Goal: Task Accomplishment & Management: Manage account settings

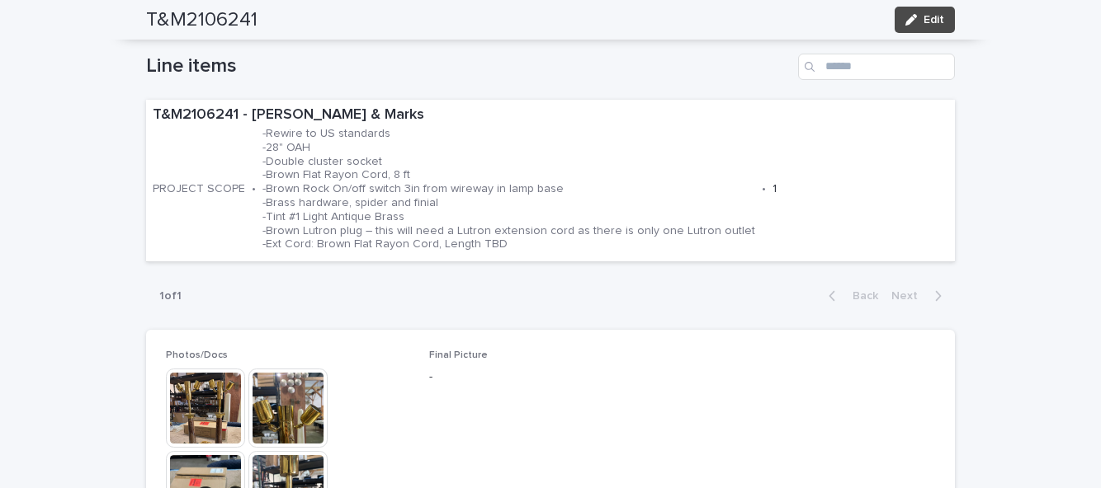
scroll to position [555, 0]
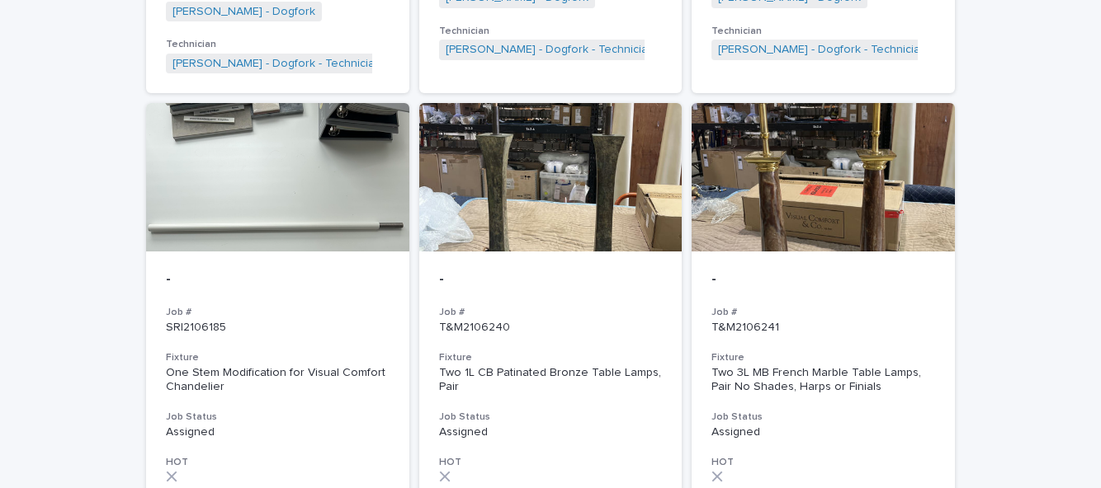
scroll to position [1663, 0]
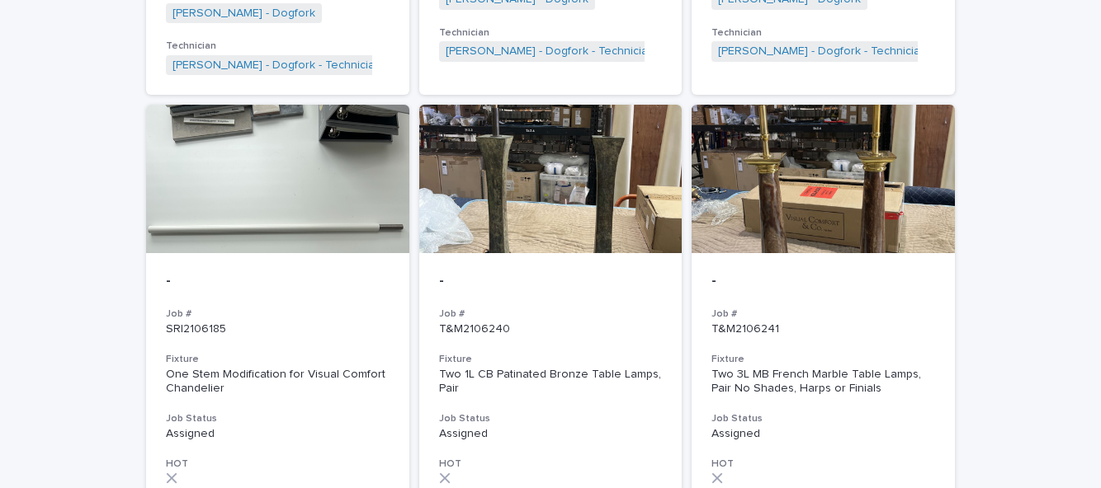
click at [568, 368] on div "Two 1L CB Patinated Bronze Table Lamps, Pair" at bounding box center [551, 382] width 224 height 28
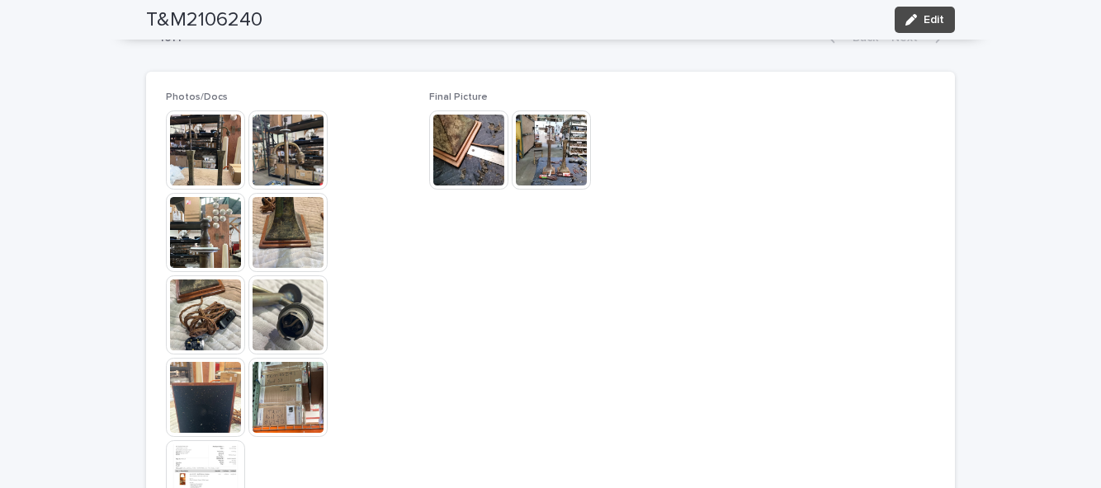
scroll to position [800, 0]
click at [944, 25] on span "Edit" at bounding box center [933, 20] width 21 height 12
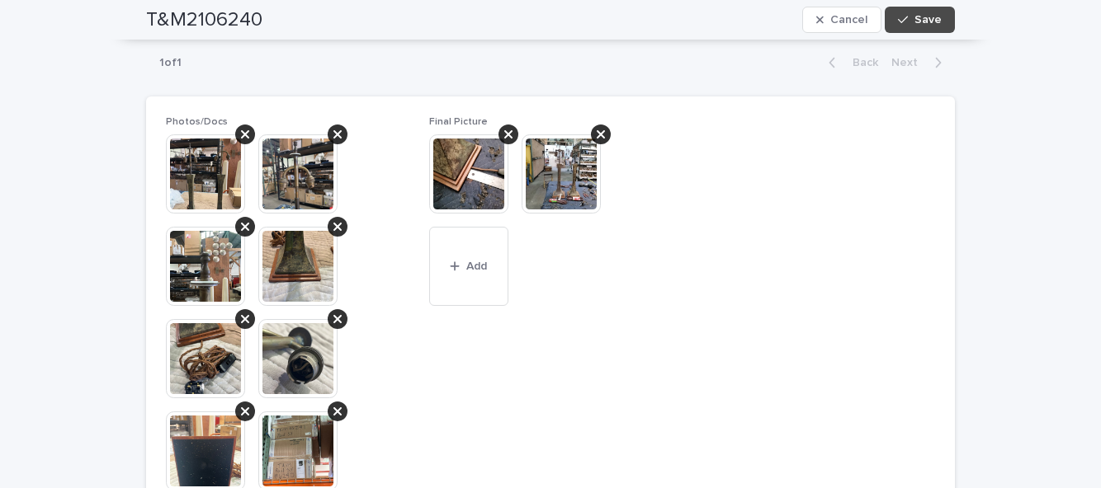
scroll to position [886, 0]
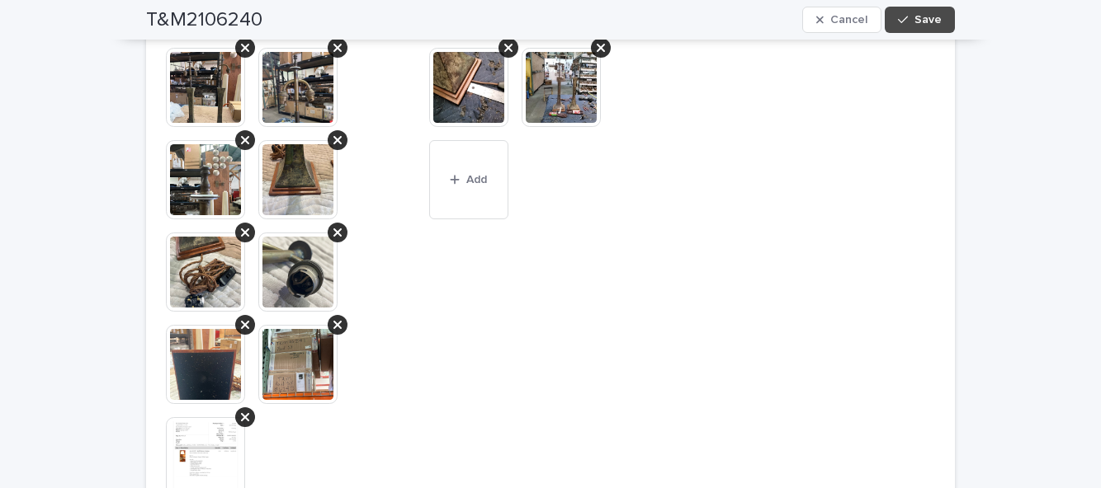
click at [472, 181] on span "Add" at bounding box center [476, 180] width 21 height 12
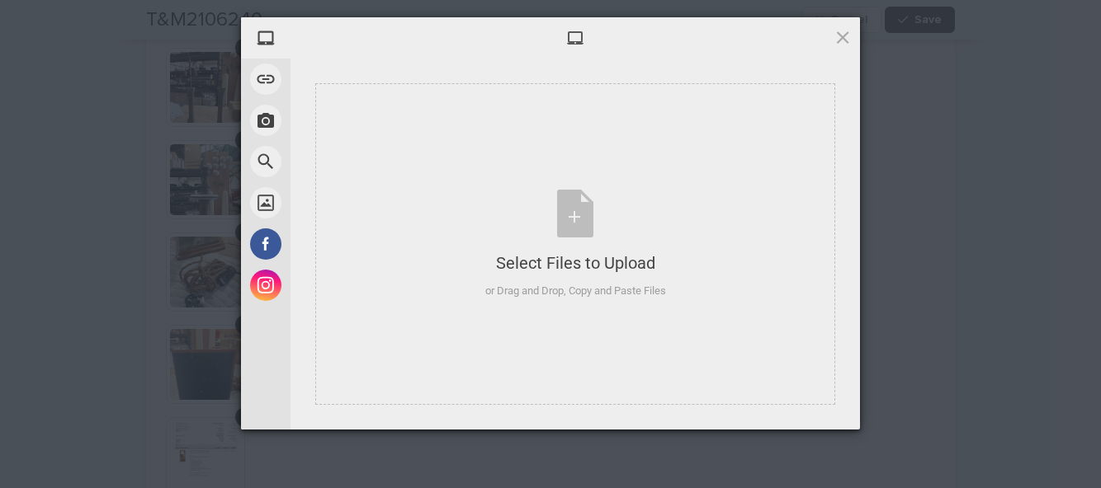
click at [577, 223] on div "Select Files to Upload or Drag and Drop, Copy and Paste Files" at bounding box center [575, 245] width 181 height 110
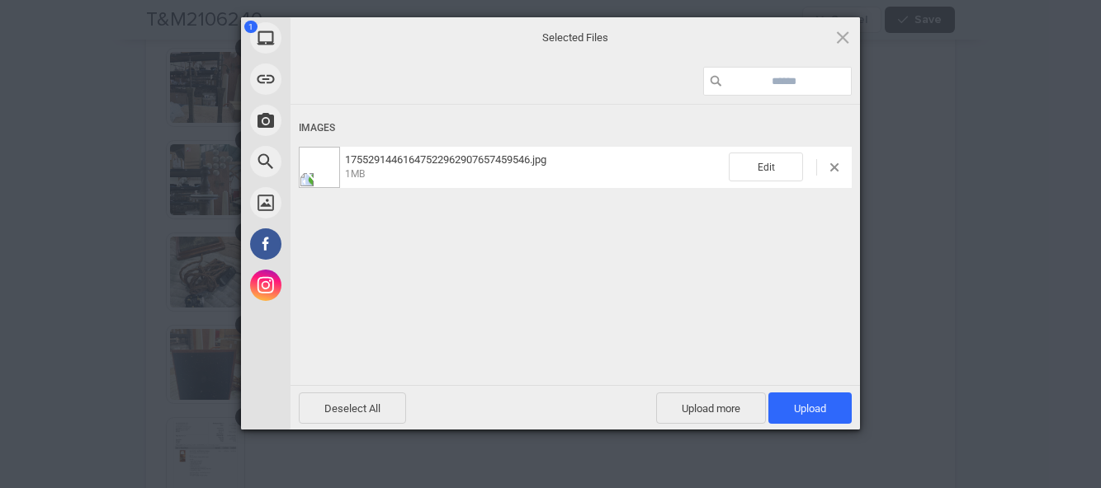
click at [831, 401] on span "Upload 1" at bounding box center [809, 408] width 83 height 31
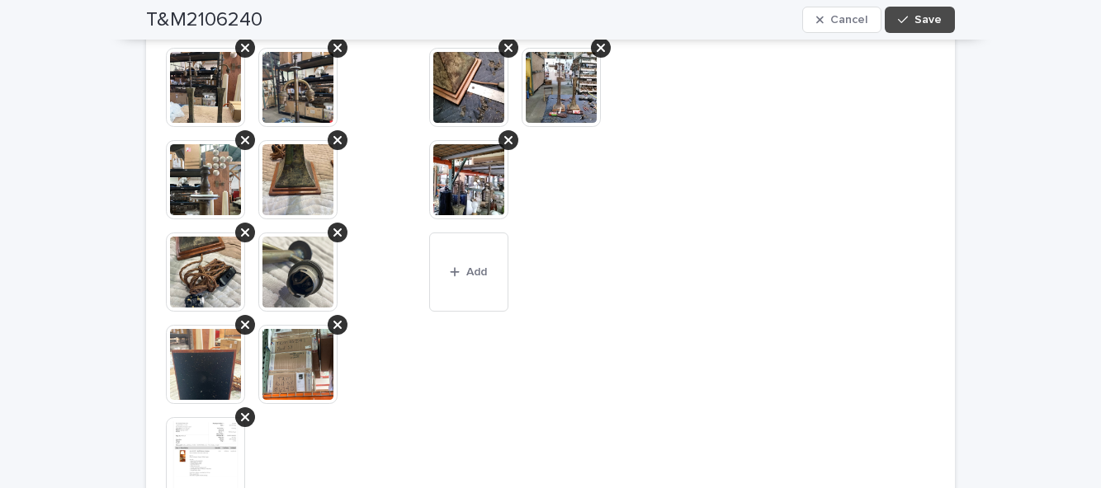
click at [946, 27] on button "Save" at bounding box center [919, 20] width 70 height 26
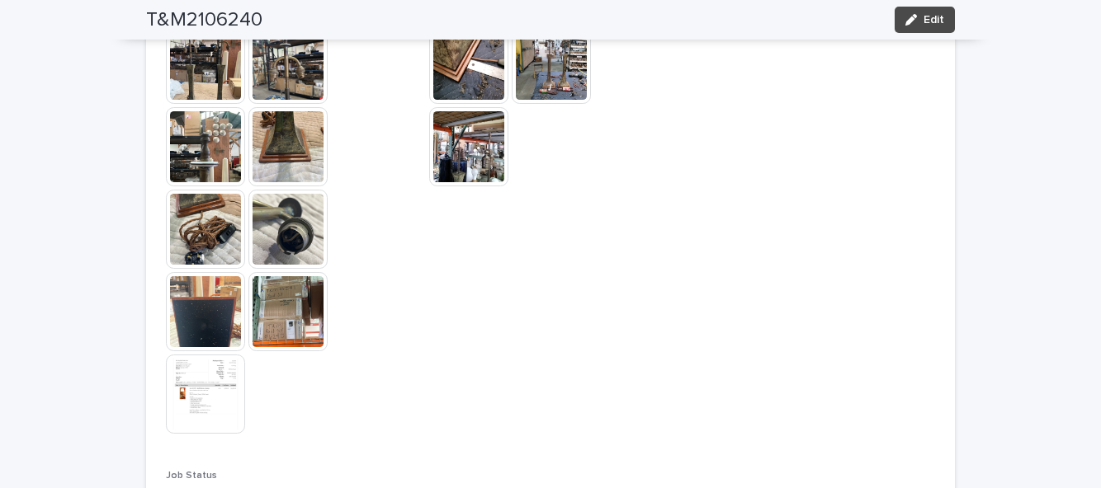
scroll to position [799, 0]
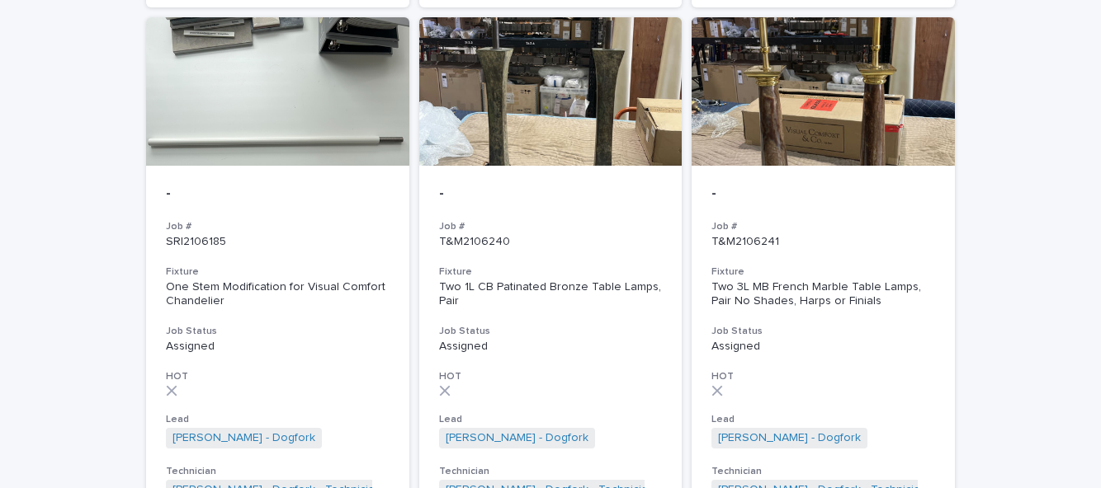
scroll to position [1752, 0]
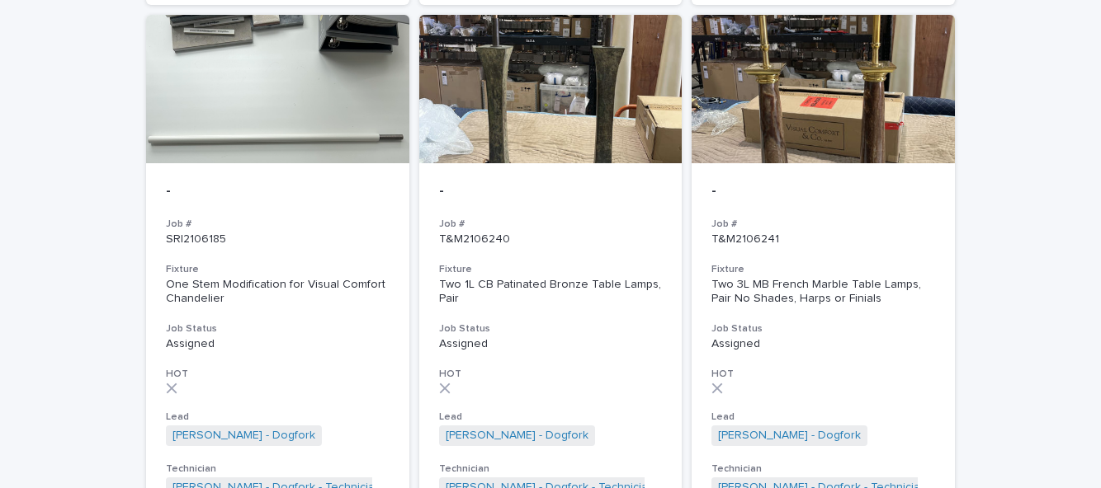
click at [847, 278] on div "Two 3L MB French Marble Table Lamps, Pair No Shades, Harps or Finials" at bounding box center [823, 292] width 224 height 28
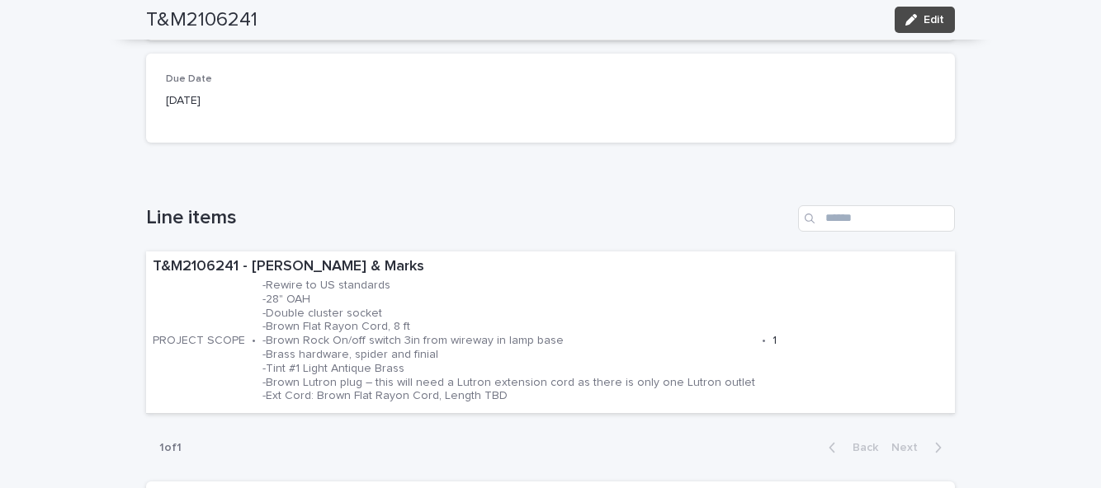
scroll to position [406, 0]
